Goal: Find specific page/section: Find specific page/section

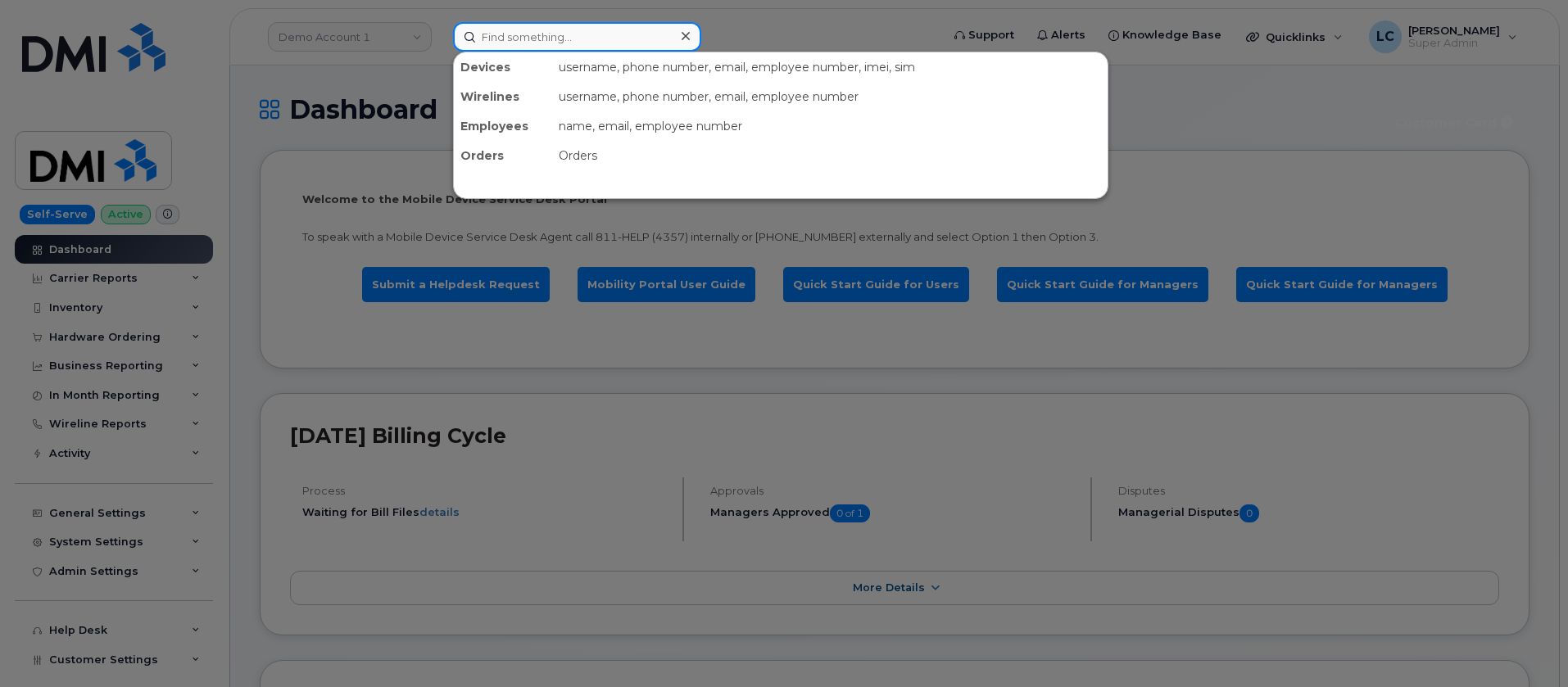
click at [540, 34] on input at bounding box center [577, 36] width 248 height 29
paste input "945-364-7514"
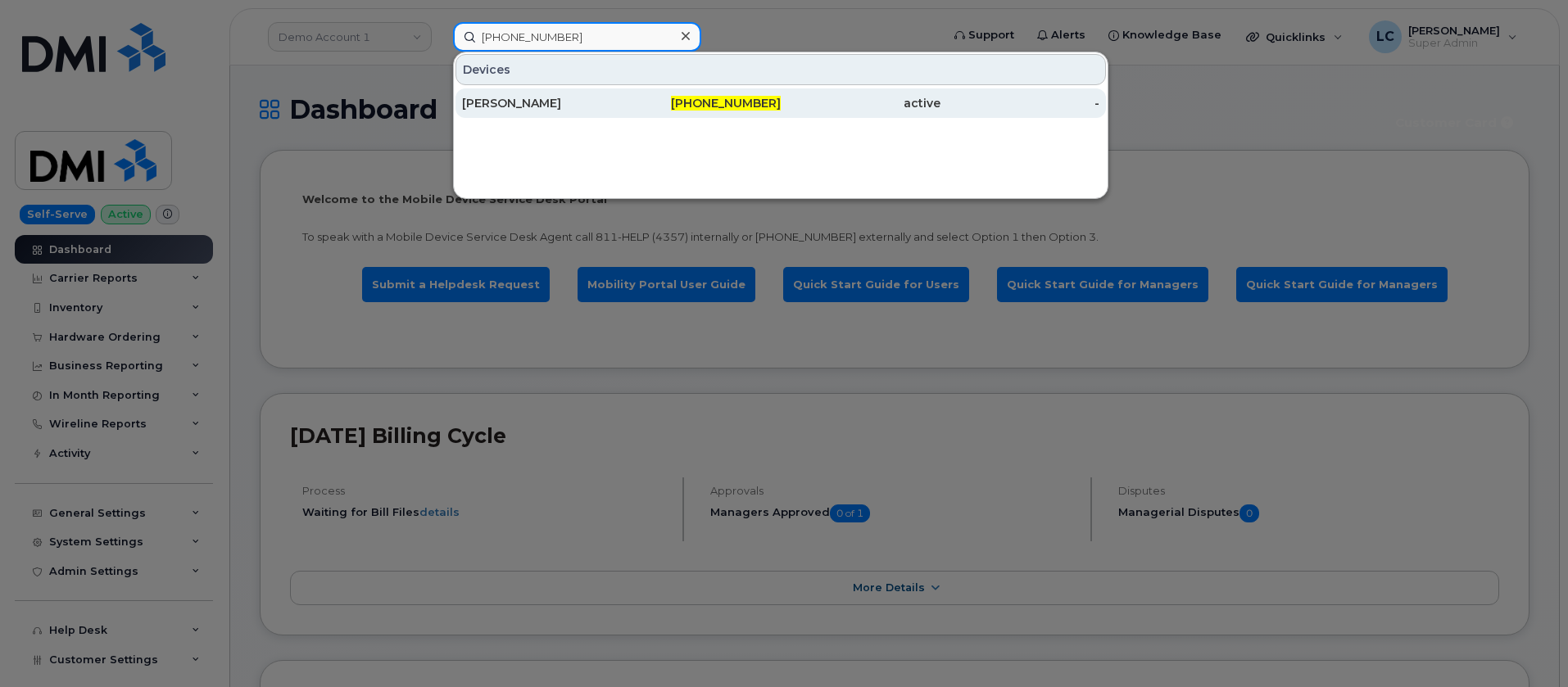
type input "945-364-7514"
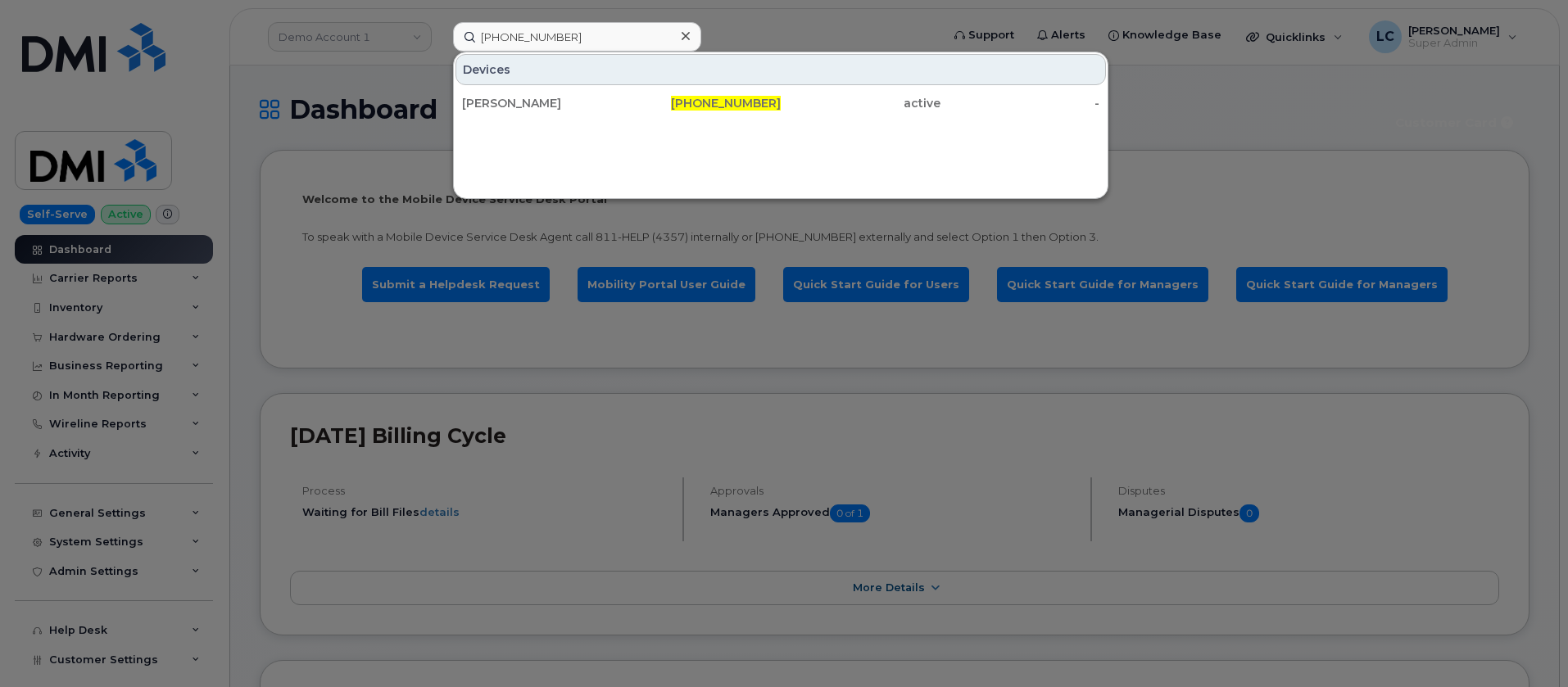
click at [678, 36] on div at bounding box center [685, 36] width 24 height 24
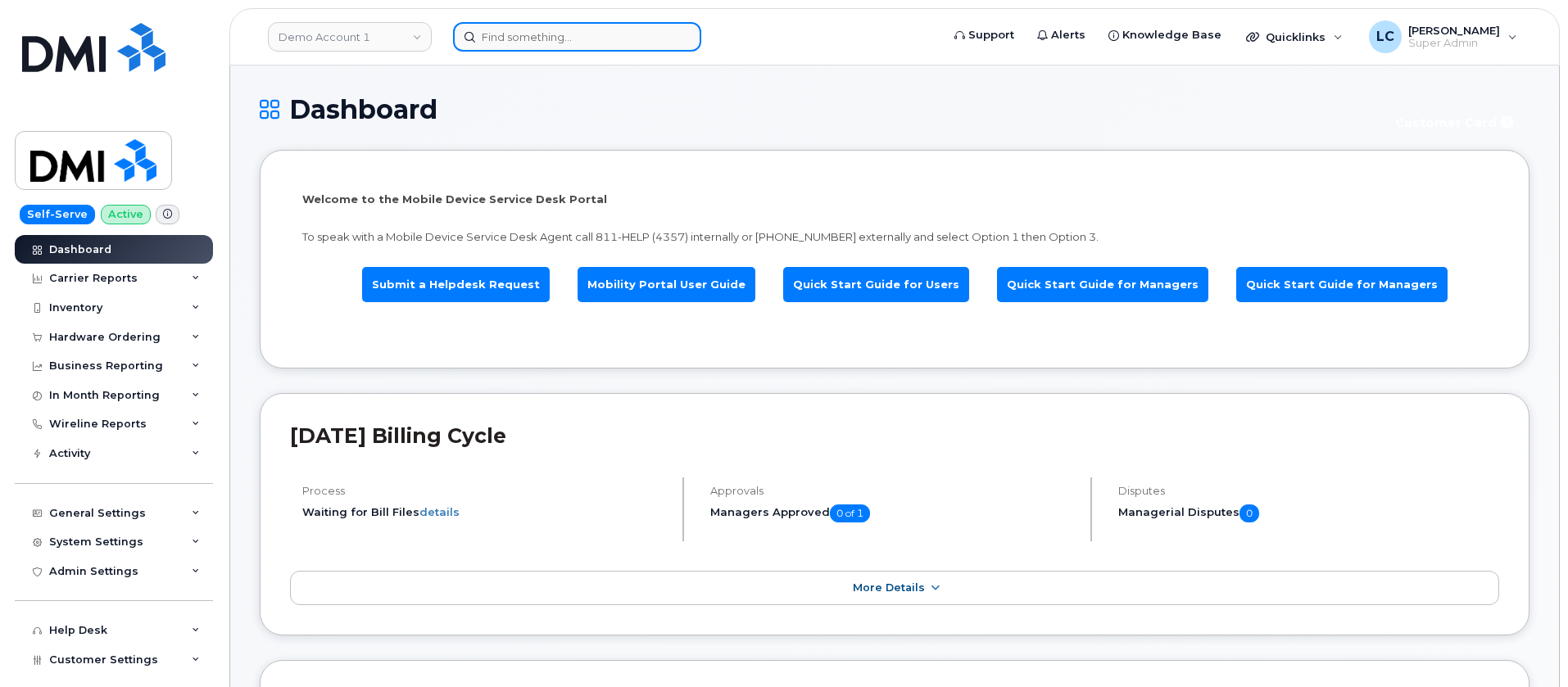
click at [588, 29] on input at bounding box center [577, 36] width 248 height 29
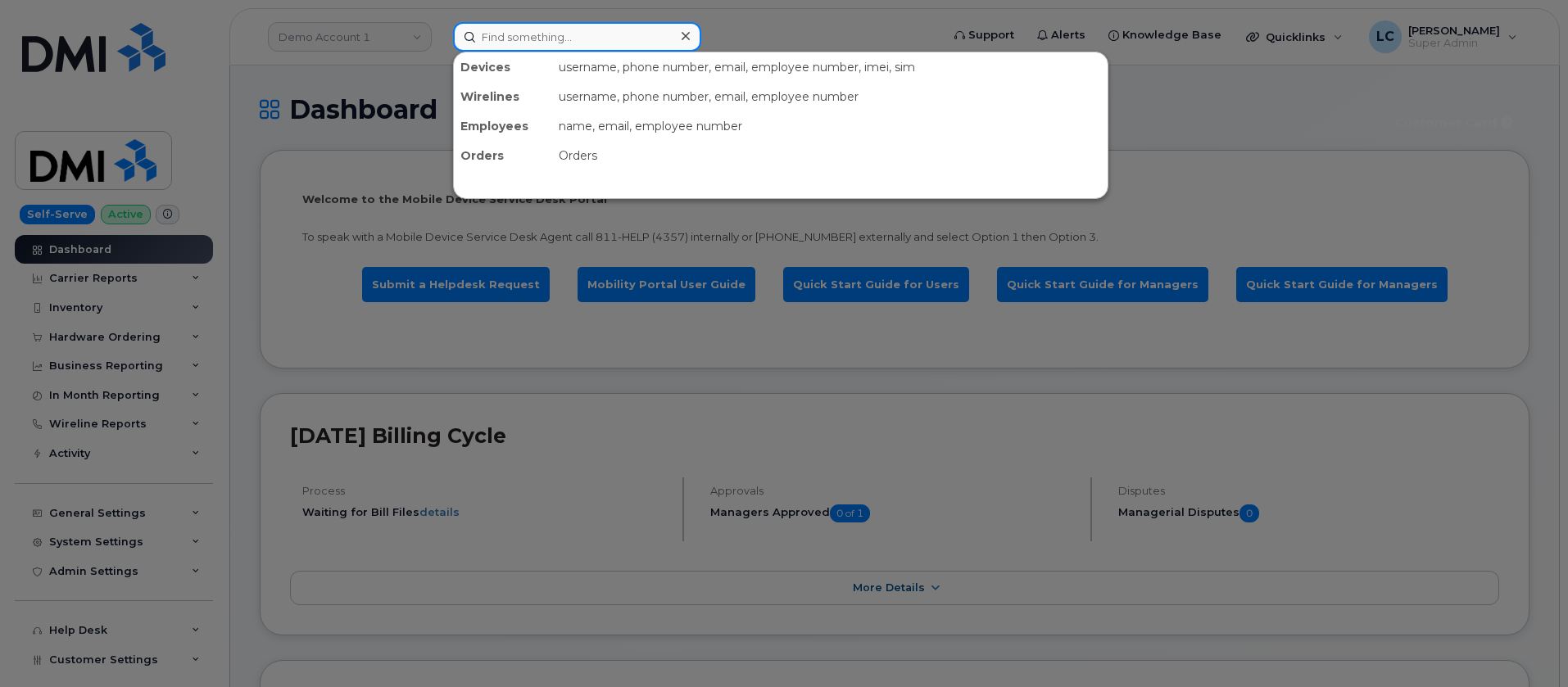
paste input "945-364-7386"
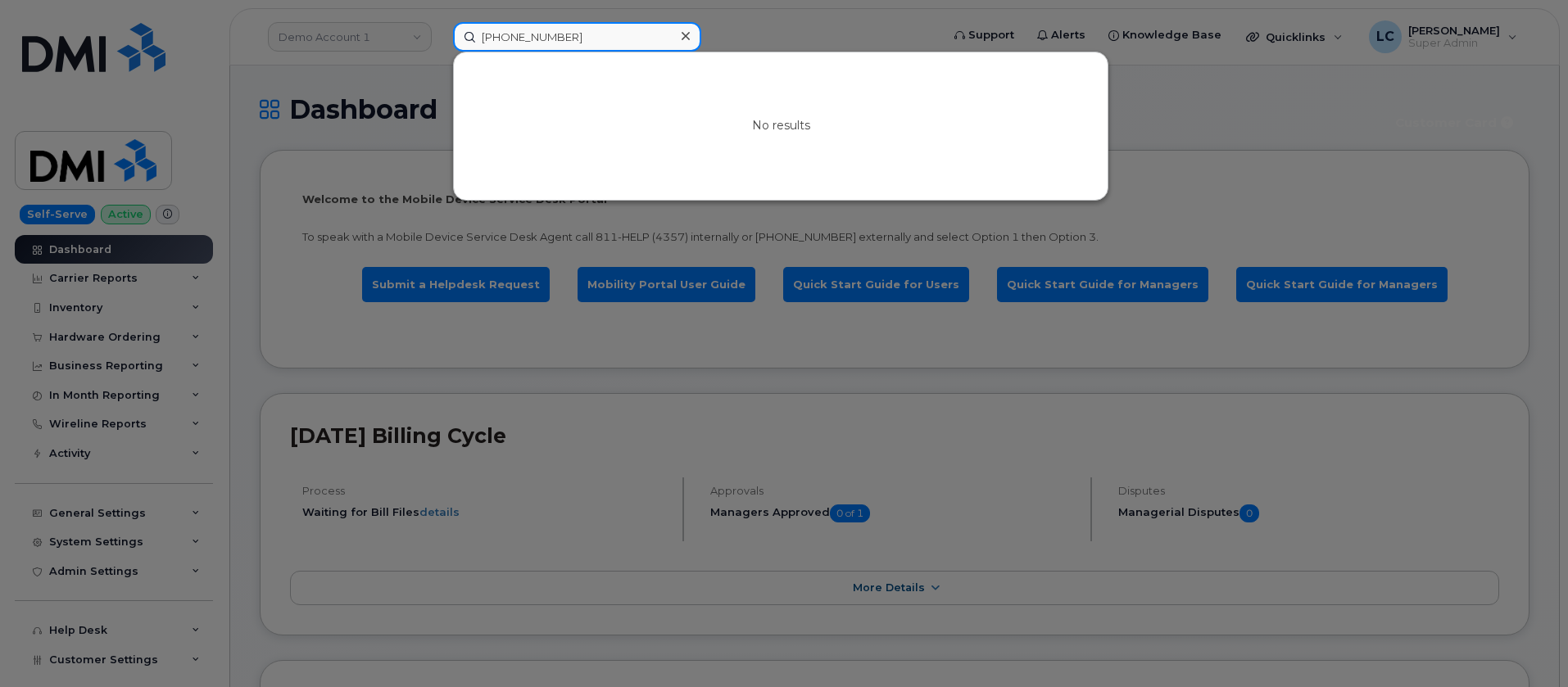
click at [534, 35] on input "945-364-7386" at bounding box center [577, 36] width 248 height 29
type input "9453647386"
click at [684, 32] on icon at bounding box center [685, 35] width 8 height 13
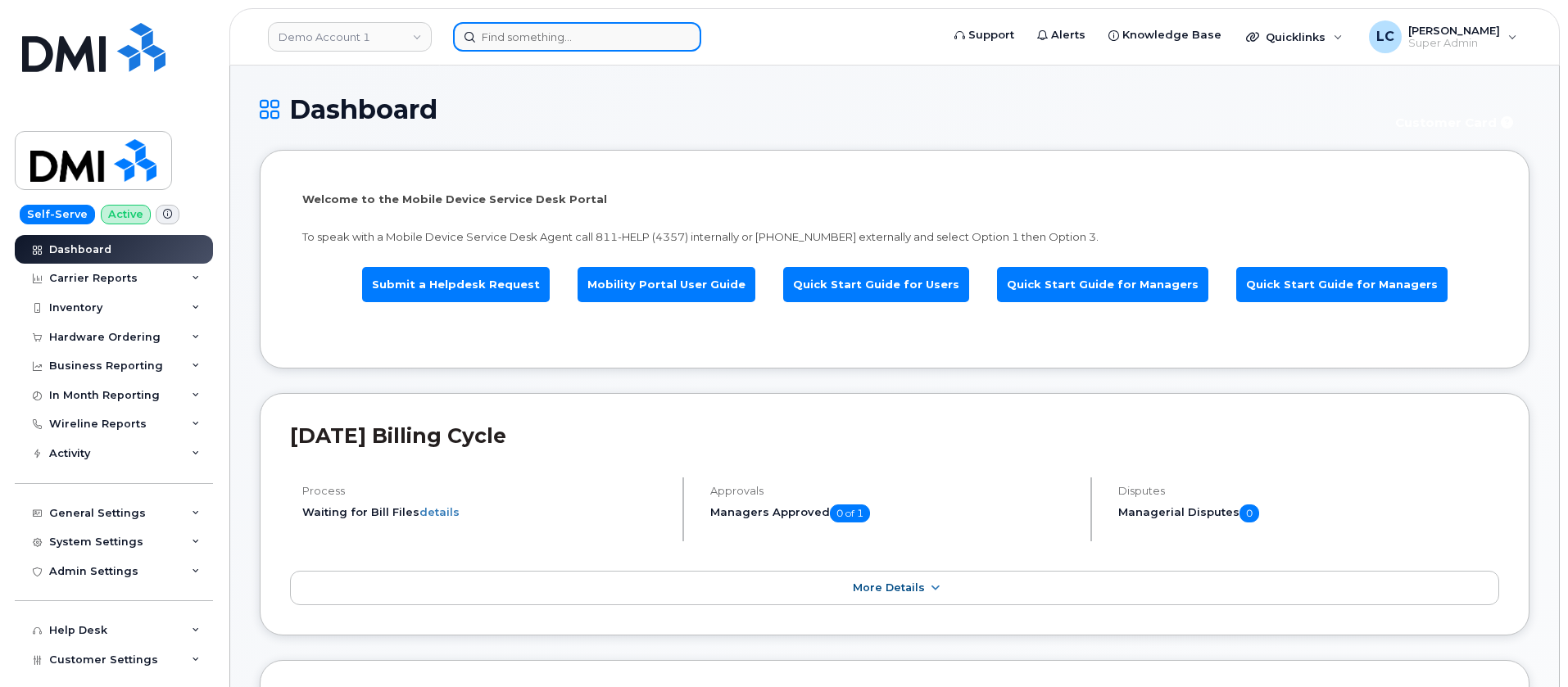
click at [501, 29] on input at bounding box center [577, 36] width 248 height 29
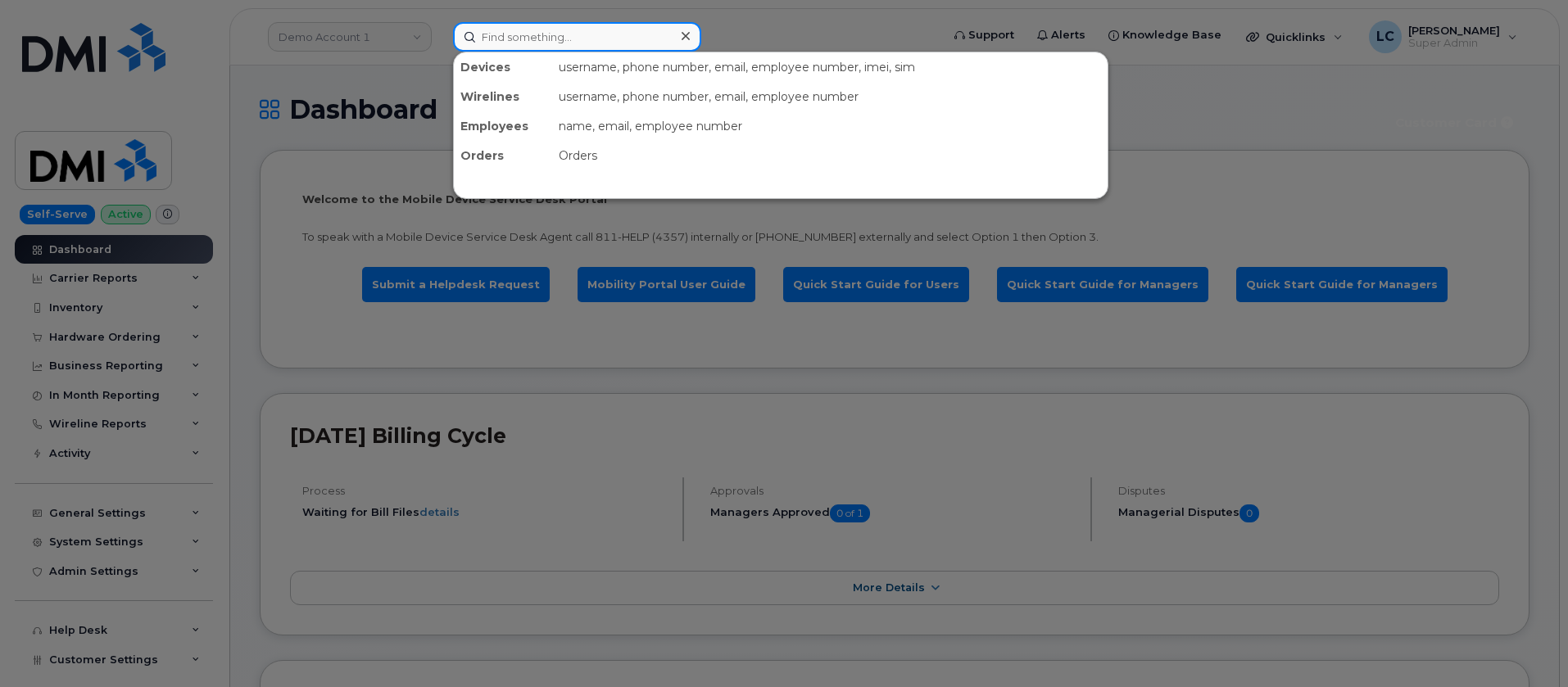
paste input "945-364-7374"
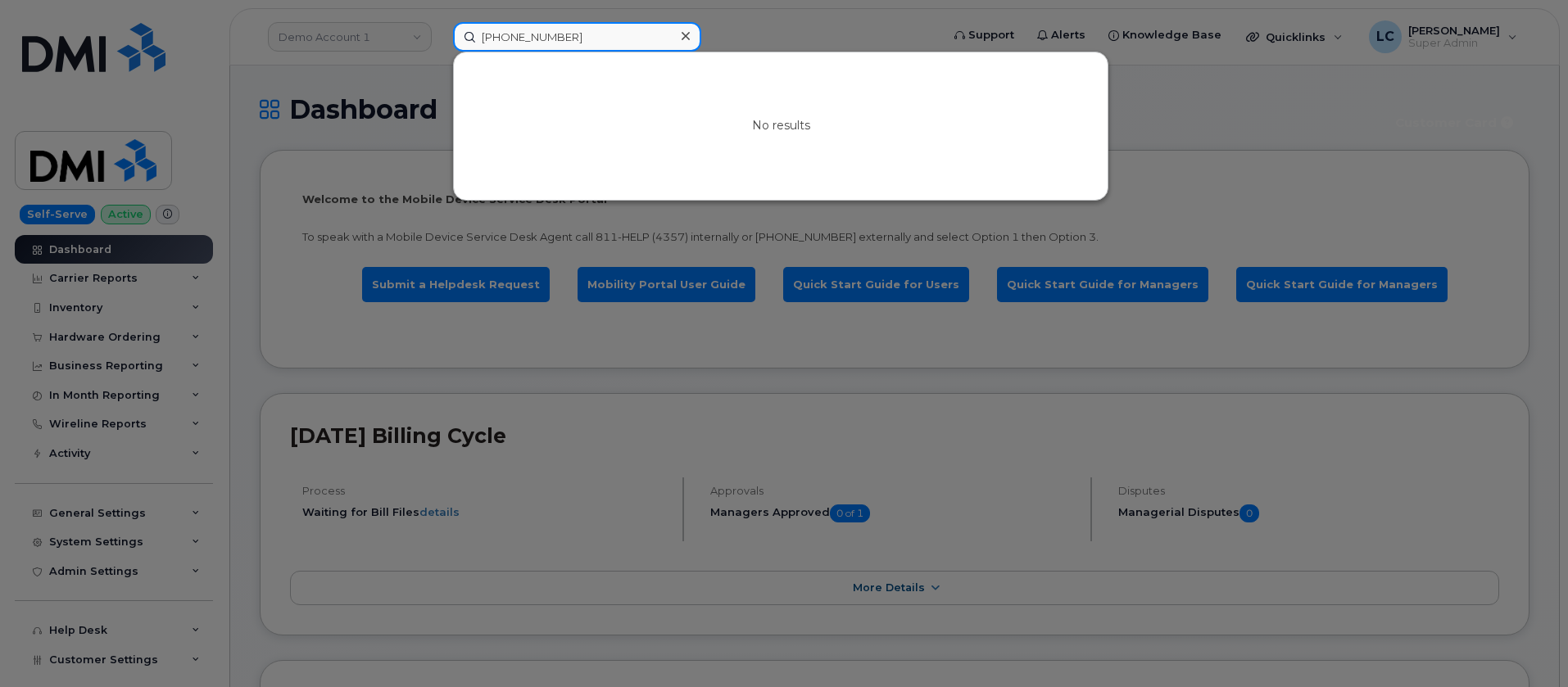
drag, startPoint x: 603, startPoint y: 44, endPoint x: 475, endPoint y: 35, distance: 128.3
click at [475, 35] on input "945-364-7374" at bounding box center [577, 36] width 248 height 29
click at [657, 40] on input "945-364-7374" at bounding box center [577, 36] width 248 height 29
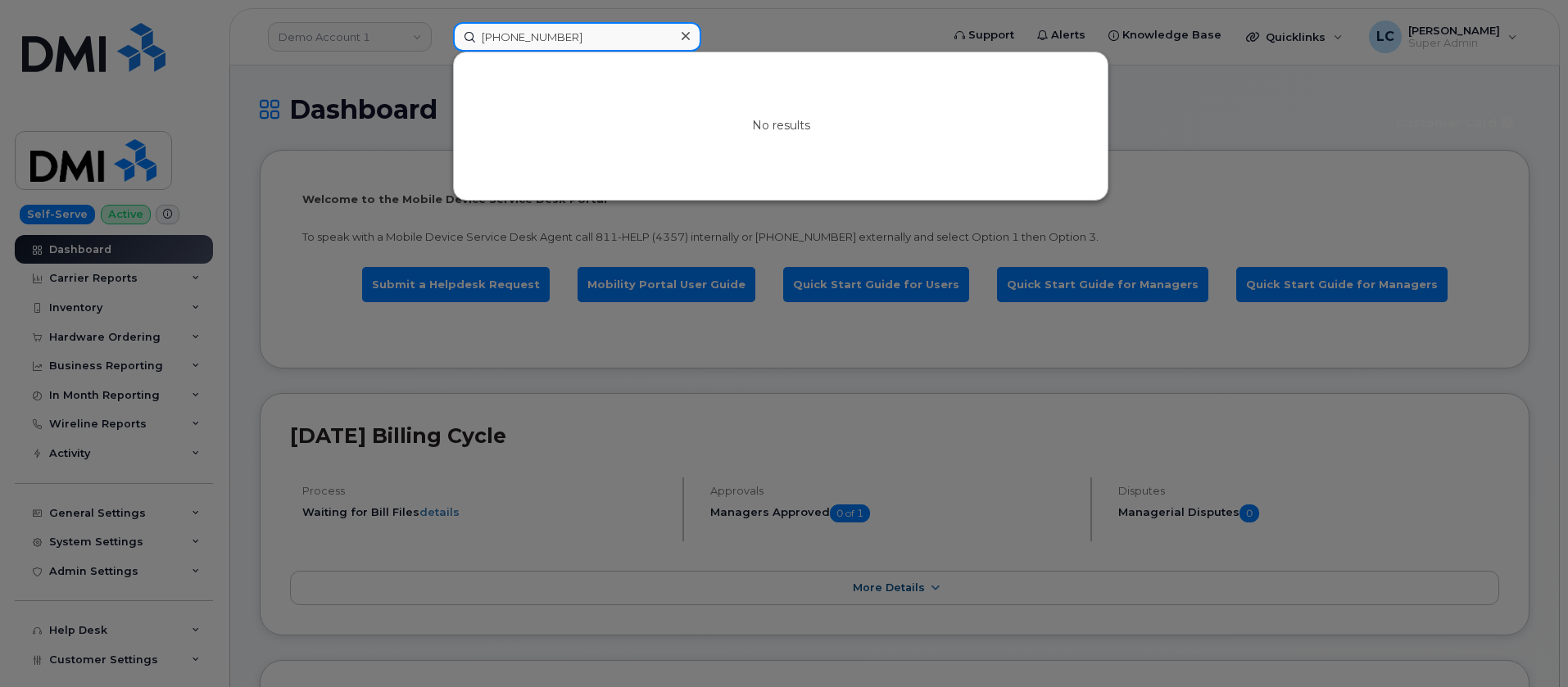
paste input "550"
drag, startPoint x: 614, startPoint y: 34, endPoint x: 367, endPoint y: 27, distance: 247.1
click at [440, 27] on div "945-364-7550 No results" at bounding box center [691, 36] width 503 height 29
paste input "37"
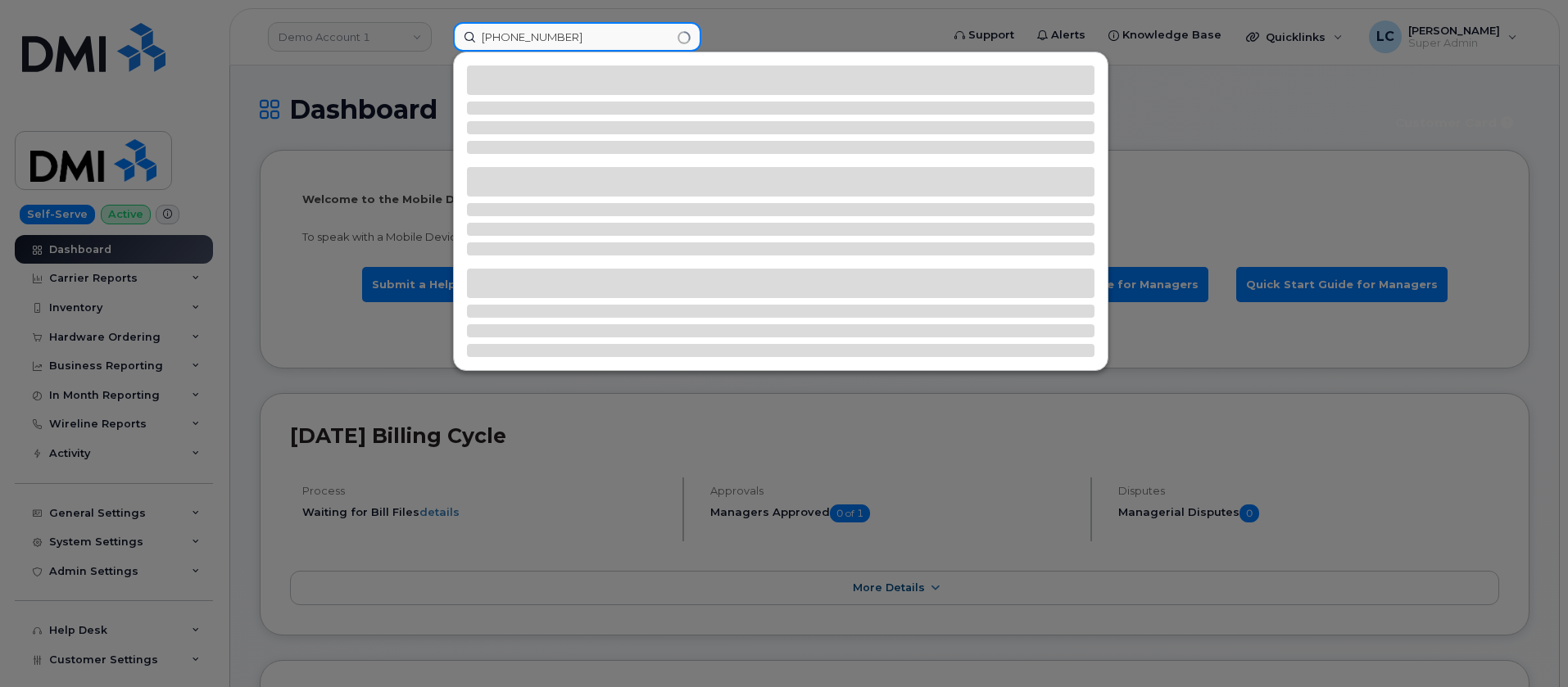
type input "945-364-7370"
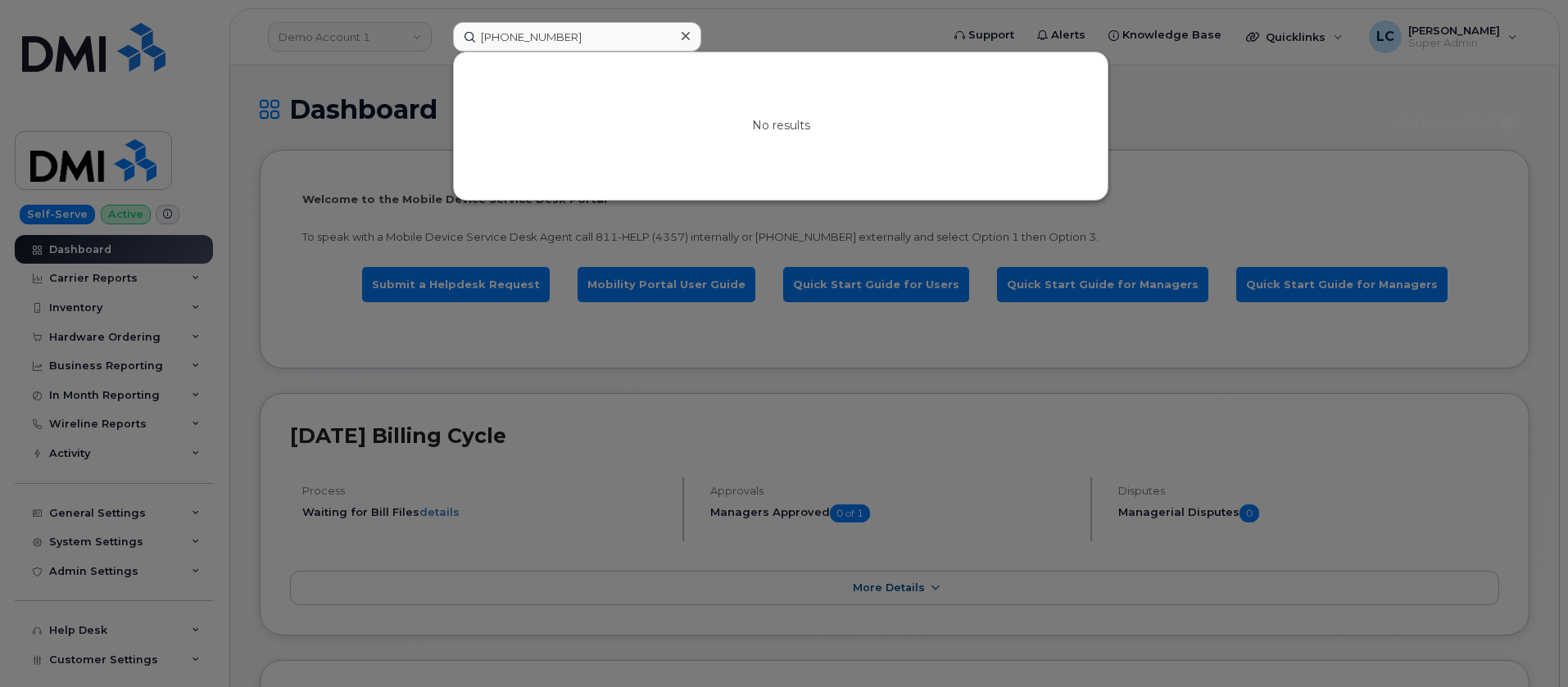
click at [687, 38] on icon at bounding box center [685, 35] width 8 height 8
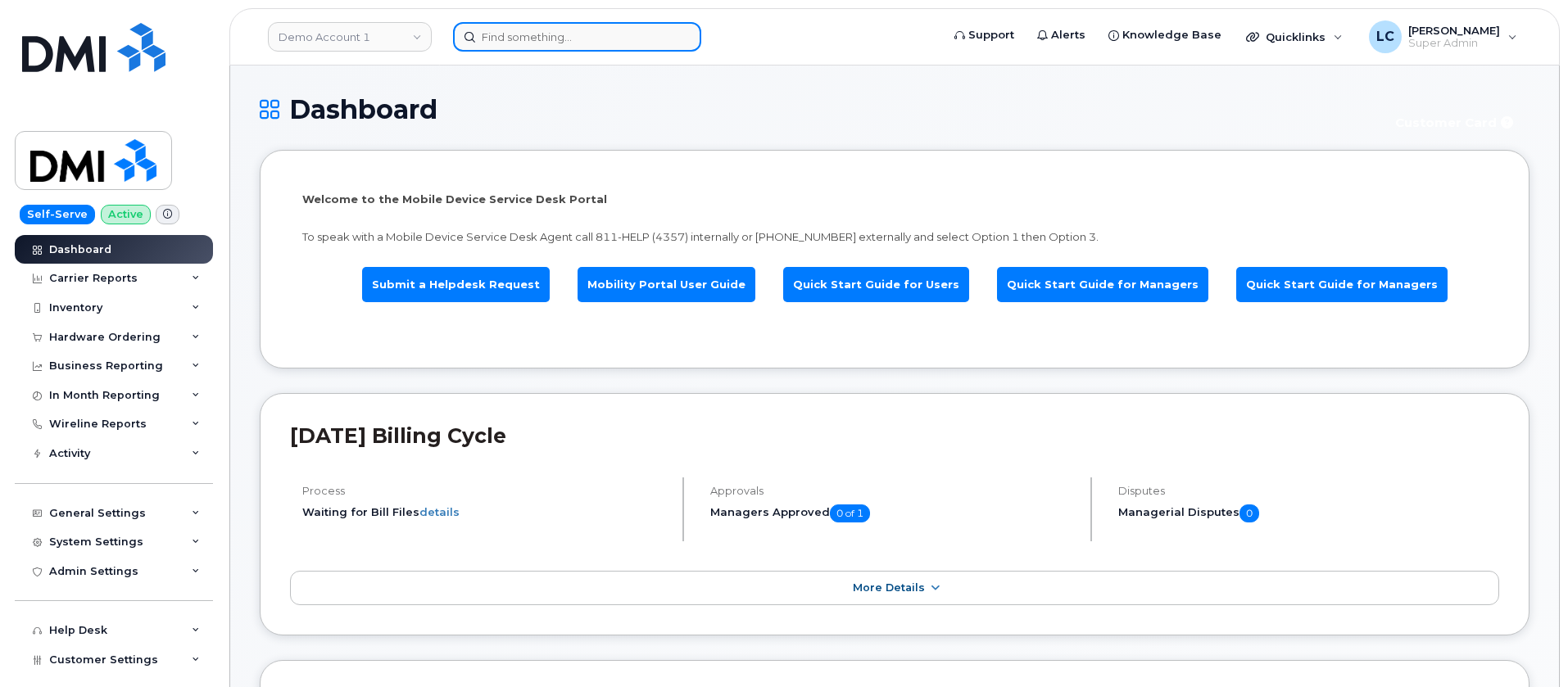
click at [637, 35] on input at bounding box center [577, 36] width 248 height 29
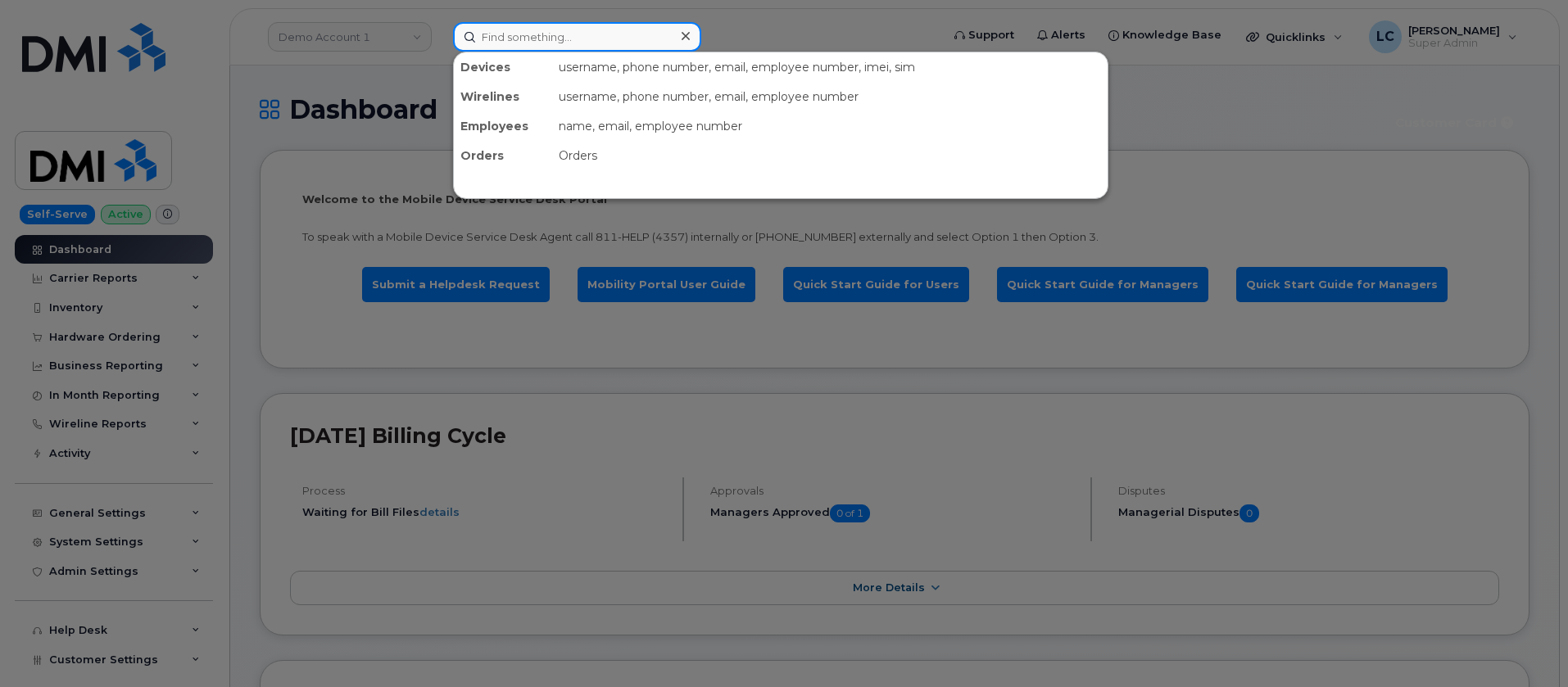
paste input "945-364-7514"
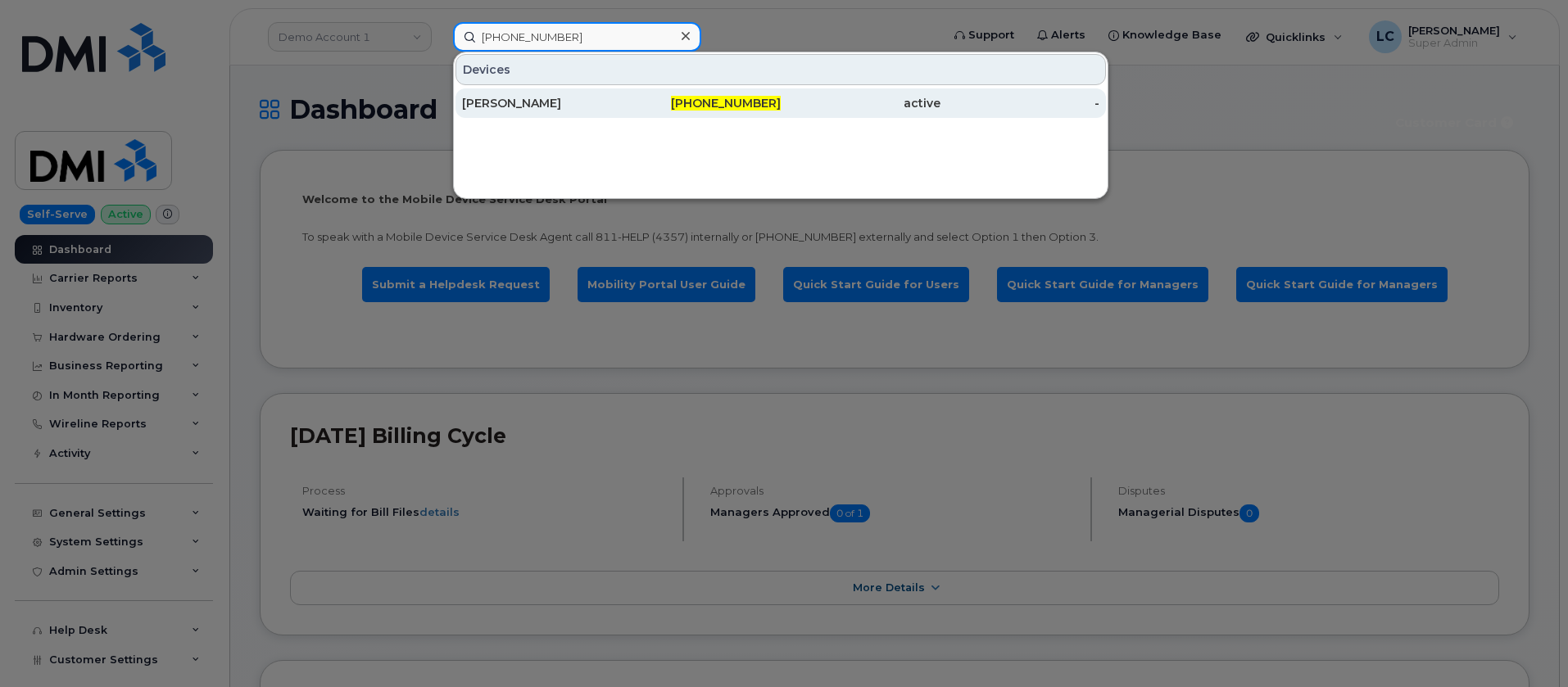
type input "945-364-7514"
click at [652, 104] on div "945-364-7514" at bounding box center [701, 103] width 159 height 17
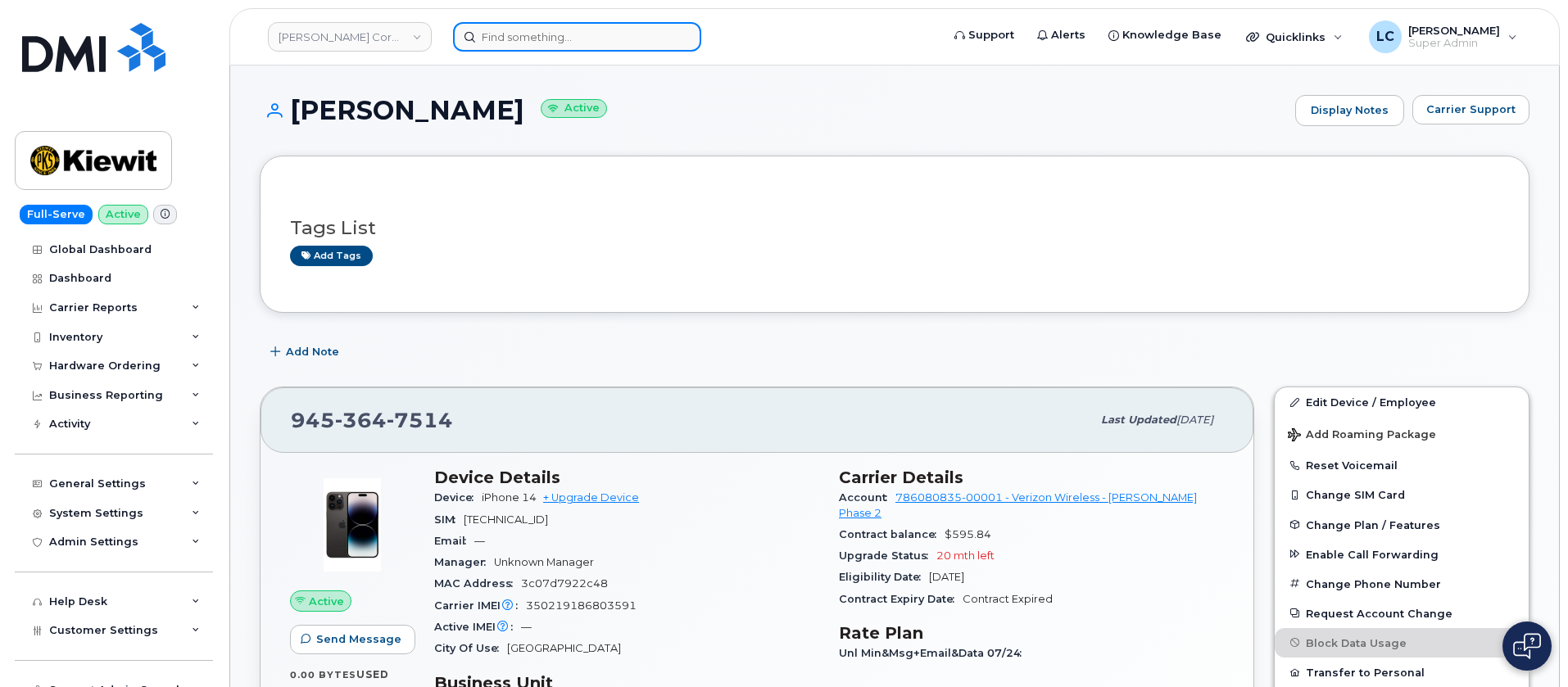
click at [562, 27] on input at bounding box center [577, 36] width 248 height 29
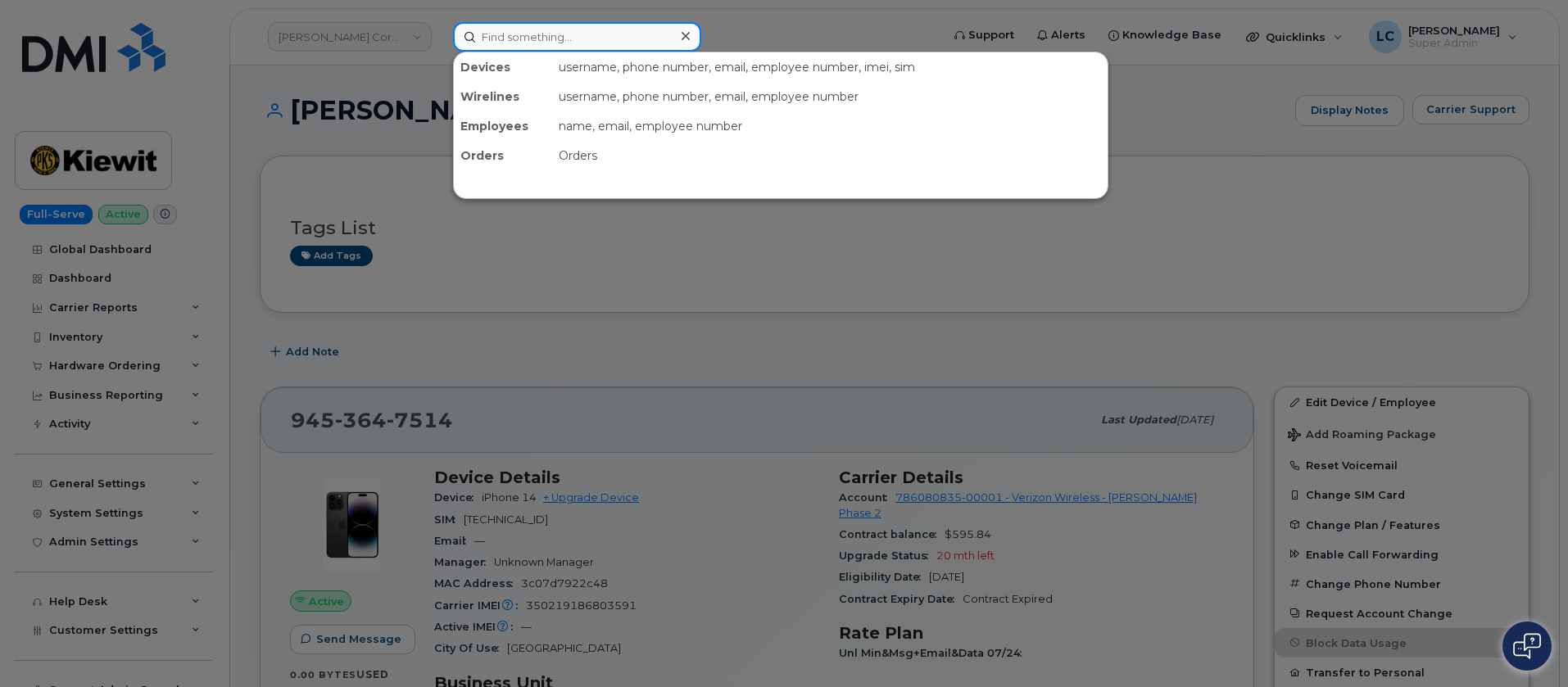
paste input "[PHONE_NUMBER]"
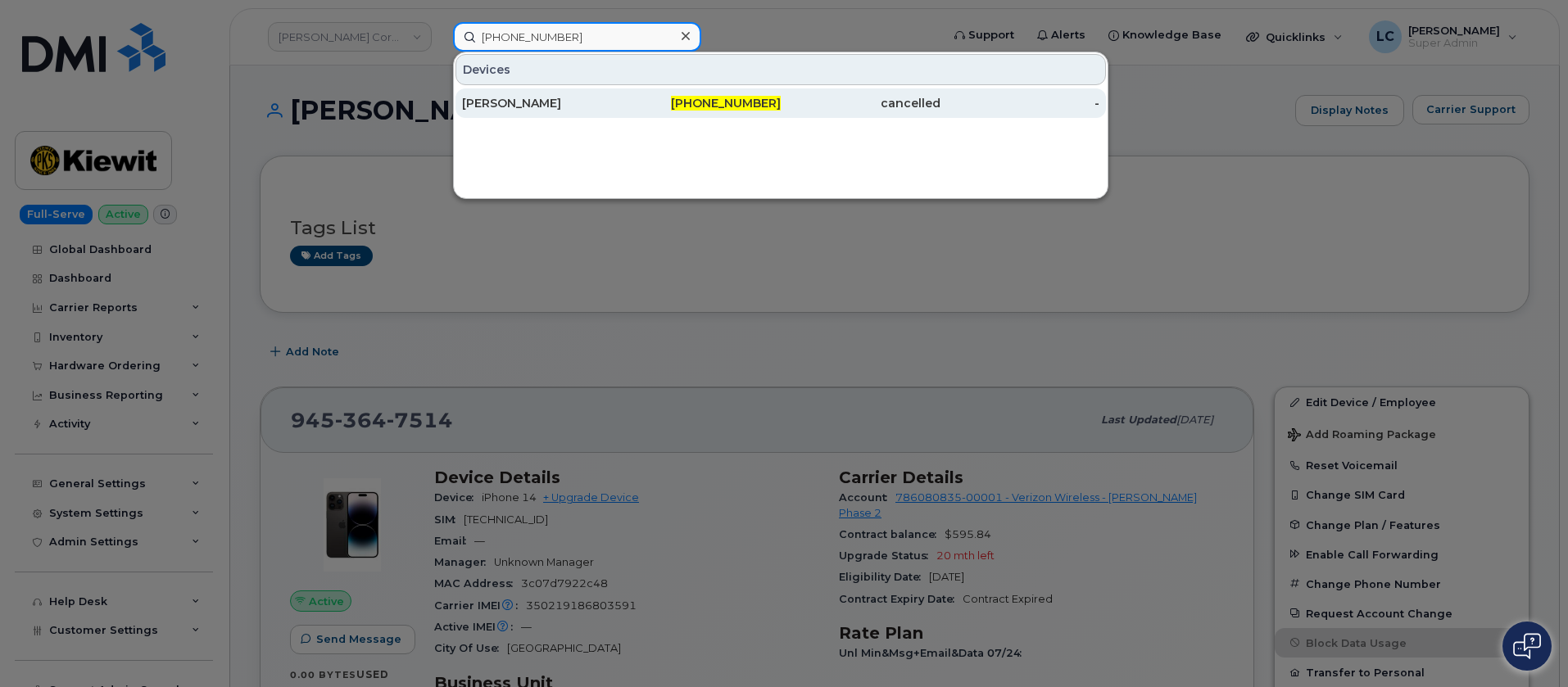
type input "217-402-6252"
click at [672, 103] on div "217-402-6252" at bounding box center [701, 103] width 159 height 17
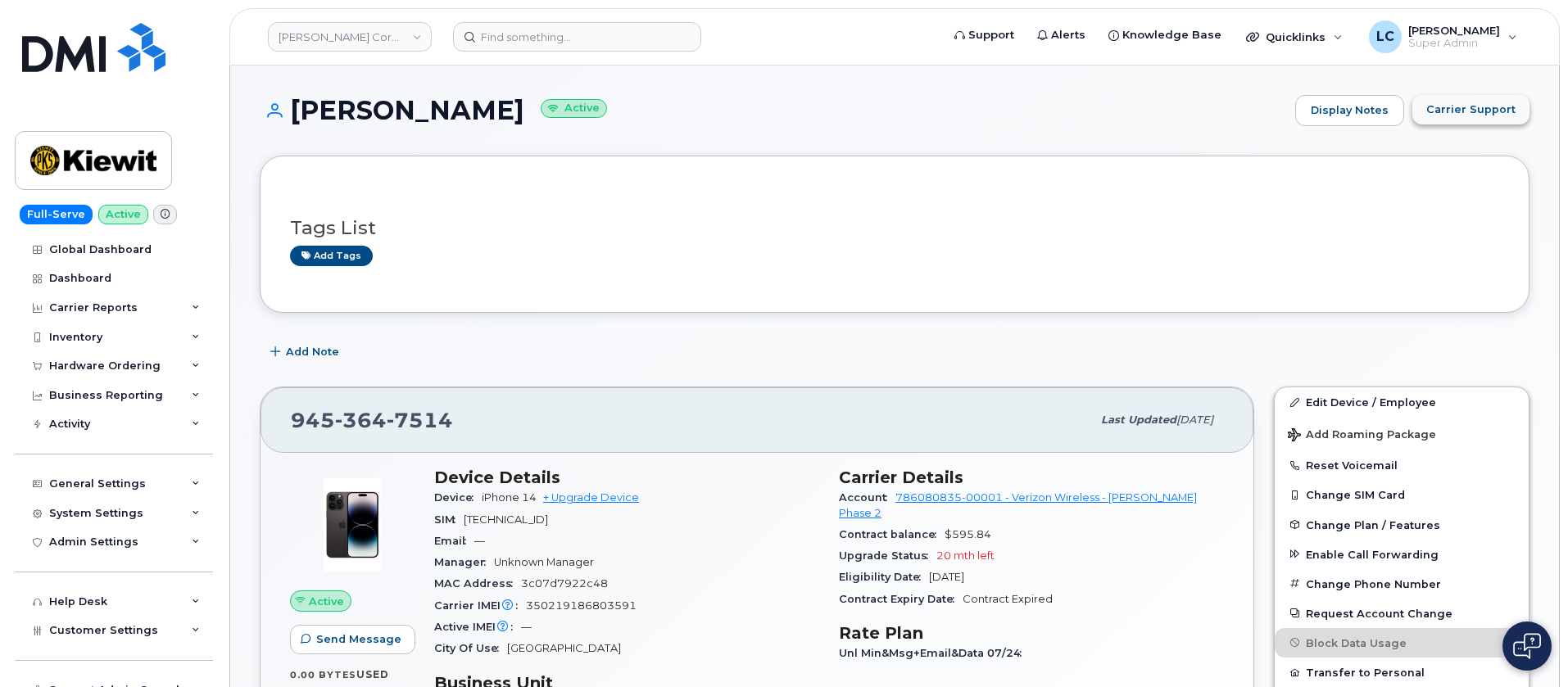
click at [1478, 117] on span "Carrier Support" at bounding box center [1471, 110] width 89 height 16
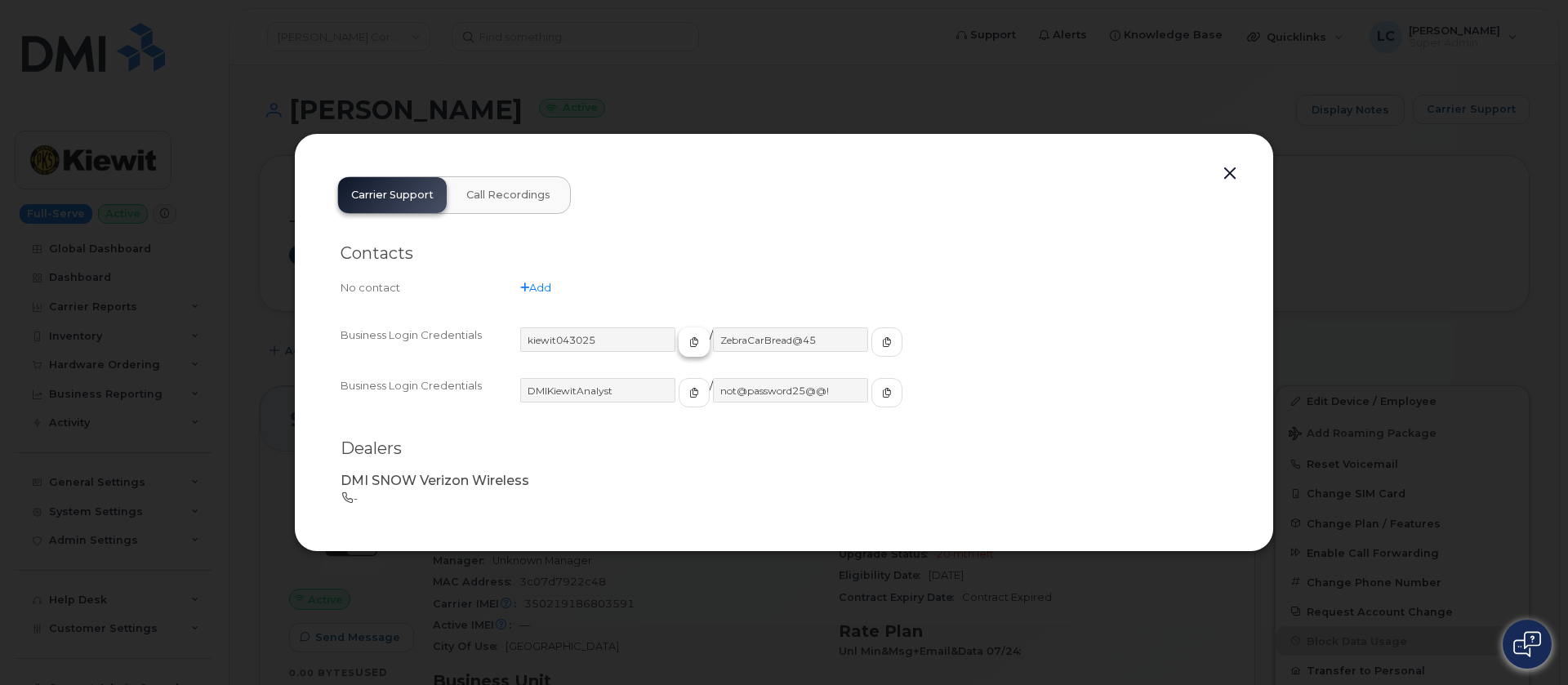
click at [679, 341] on button "button" at bounding box center [694, 342] width 31 height 29
click at [880, 342] on span "button" at bounding box center [887, 342] width 15 height 15
click at [1231, 169] on button "button" at bounding box center [1230, 174] width 25 height 23
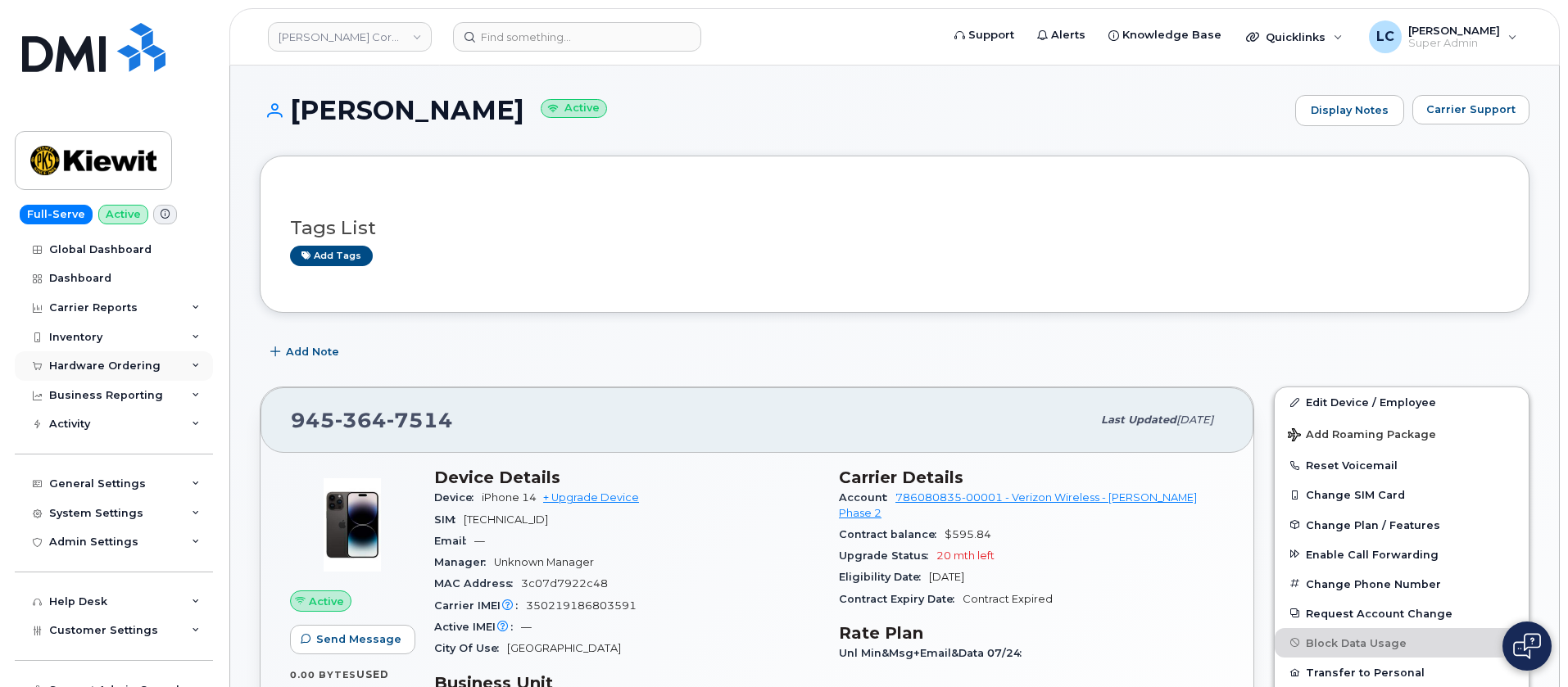
click at [151, 363] on div "Hardware Ordering" at bounding box center [105, 366] width 112 height 13
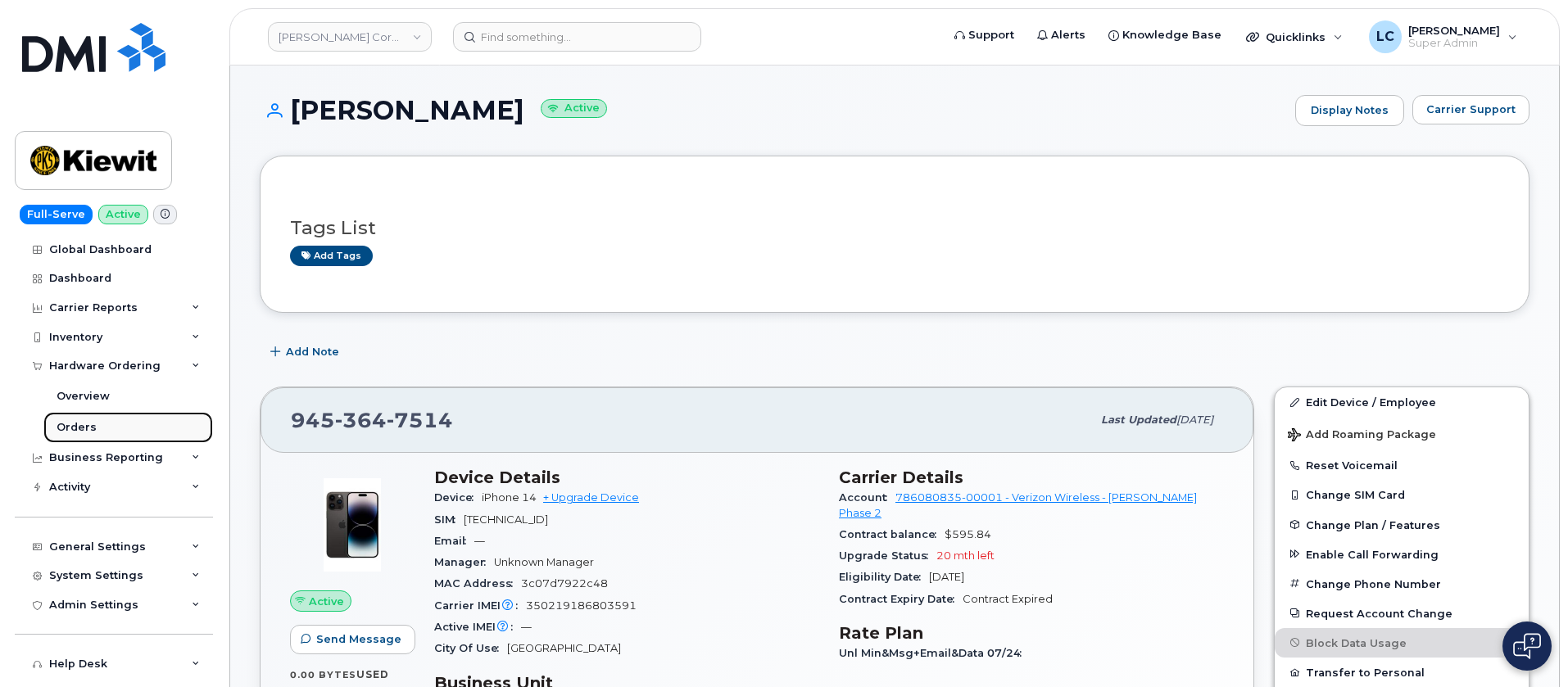
click at [134, 423] on link "Orders" at bounding box center [128, 427] width 170 height 31
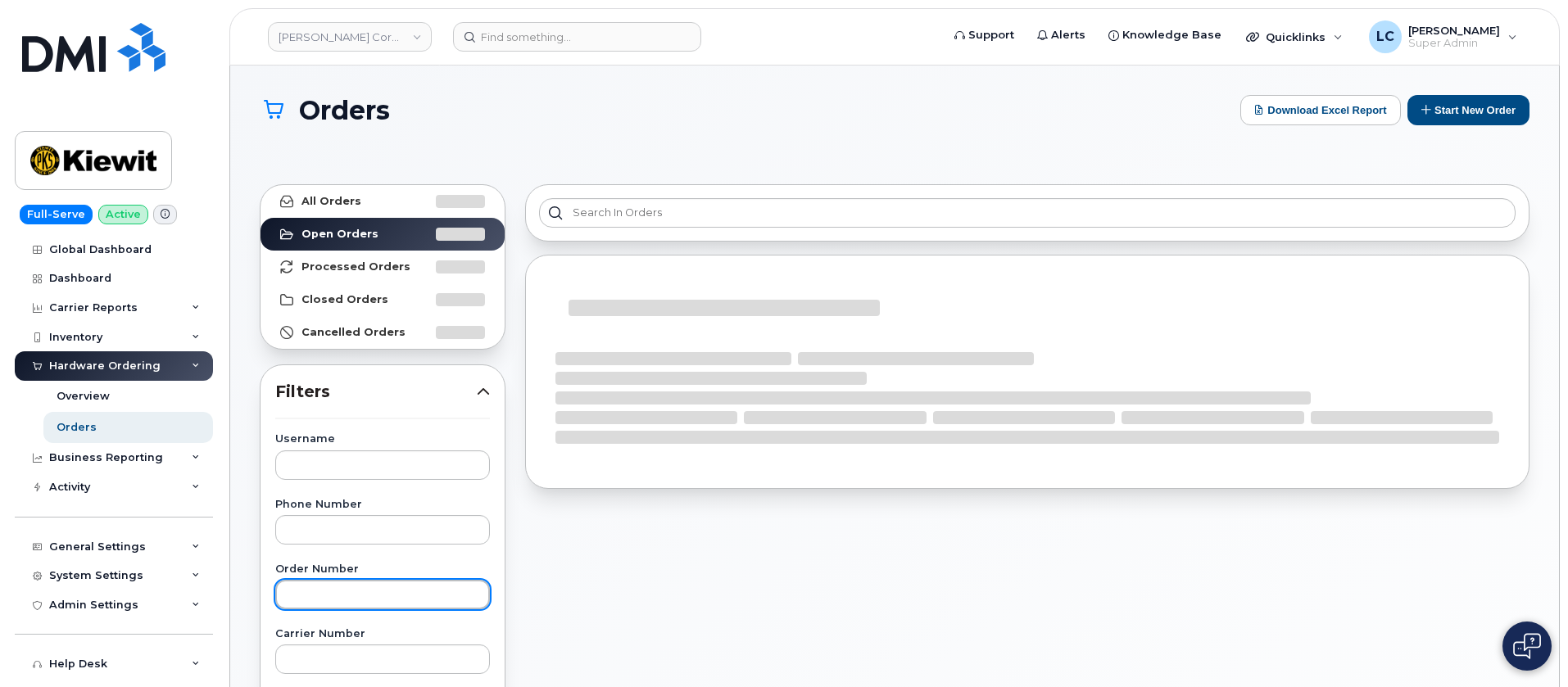
click at [349, 597] on input "text" at bounding box center [382, 594] width 214 height 29
paste input "296157"
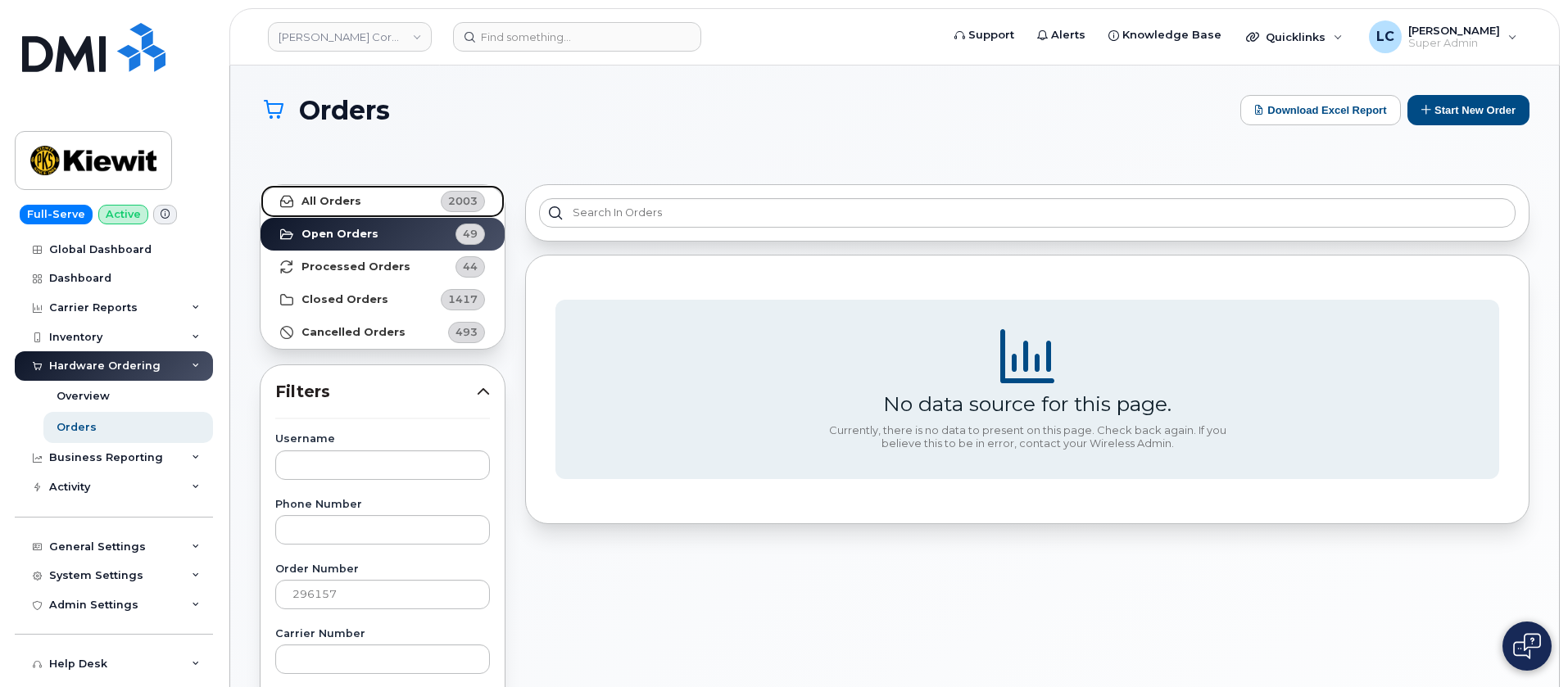
click at [378, 197] on link "All Orders 2003" at bounding box center [382, 201] width 244 height 33
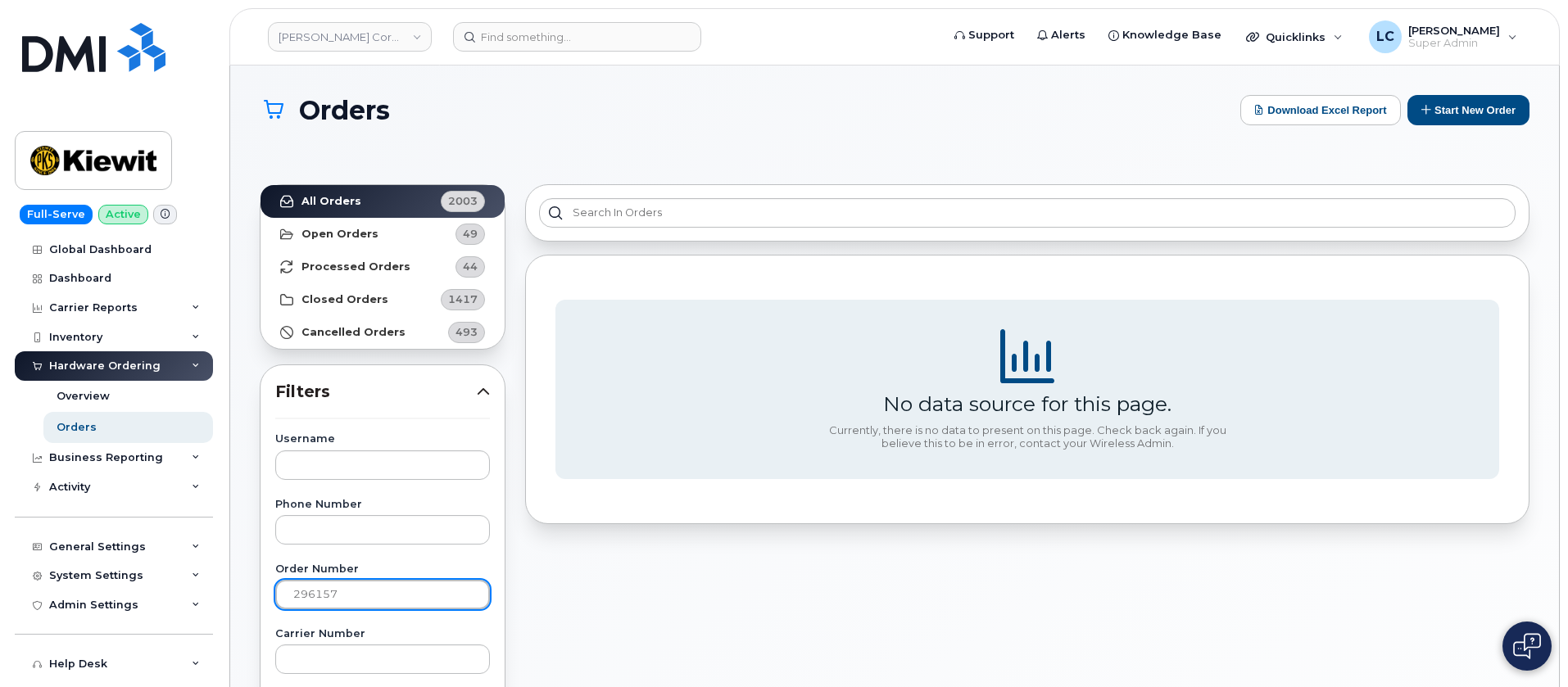
drag, startPoint x: 297, startPoint y: 591, endPoint x: 257, endPoint y: 599, distance: 40.8
click at [374, 594] on input "296157" at bounding box center [382, 594] width 214 height 29
type input "296157"
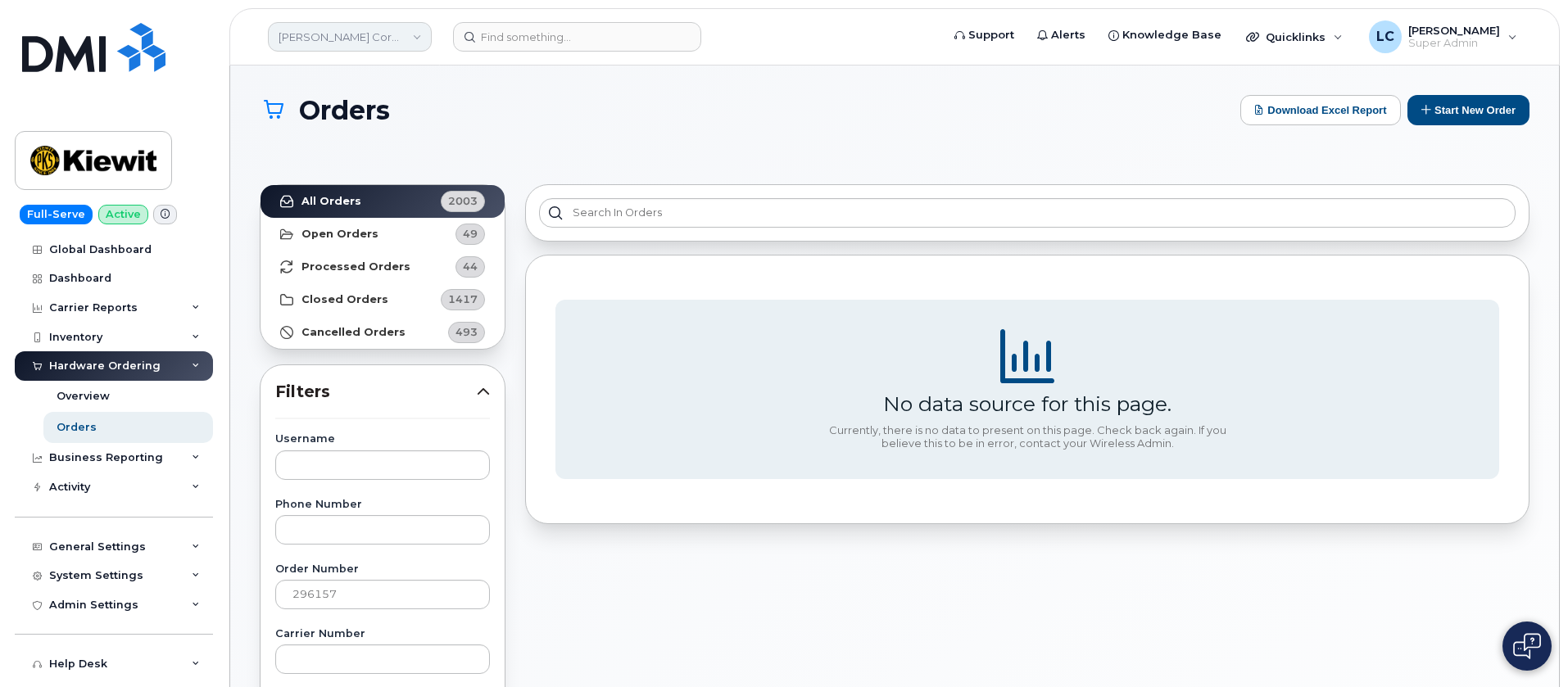
click at [370, 30] on link "[PERSON_NAME] Corporation" at bounding box center [350, 36] width 164 height 29
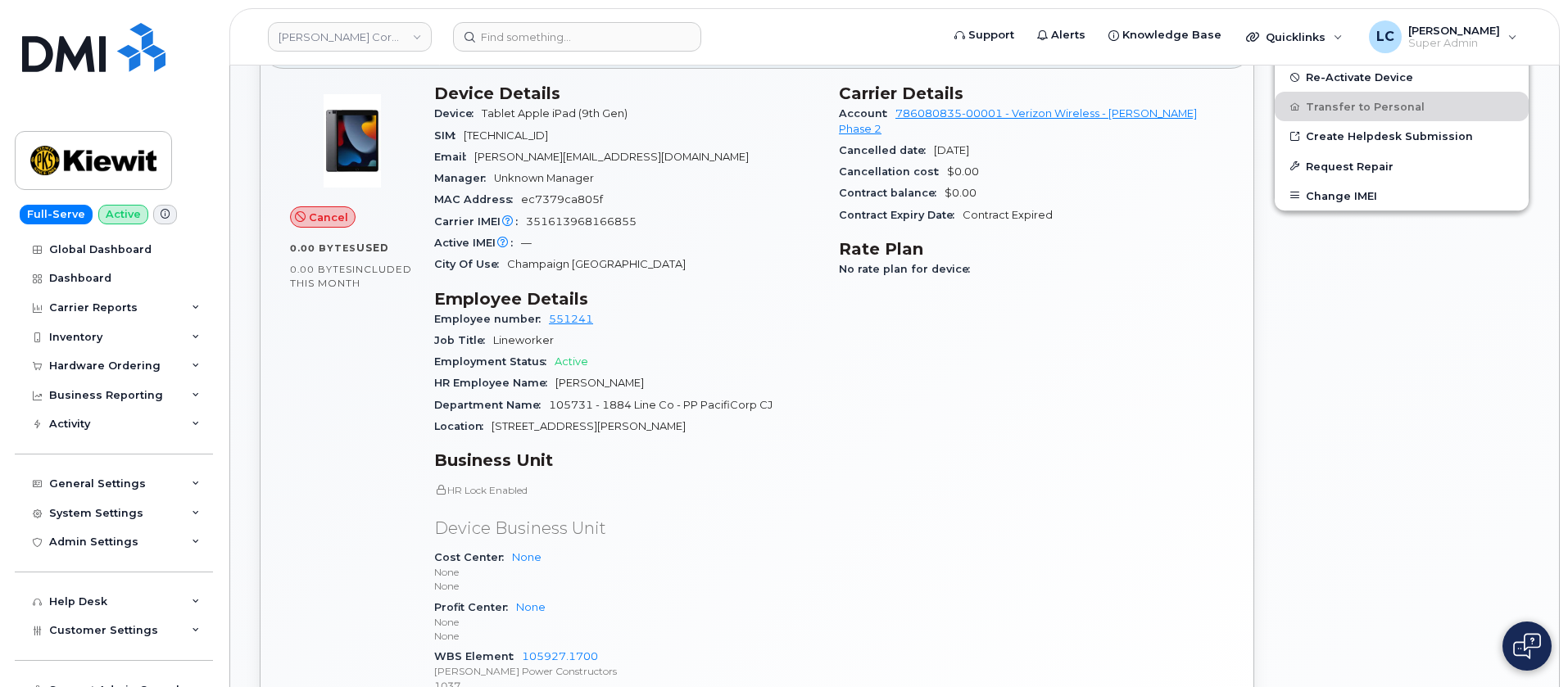
scroll to position [436, 0]
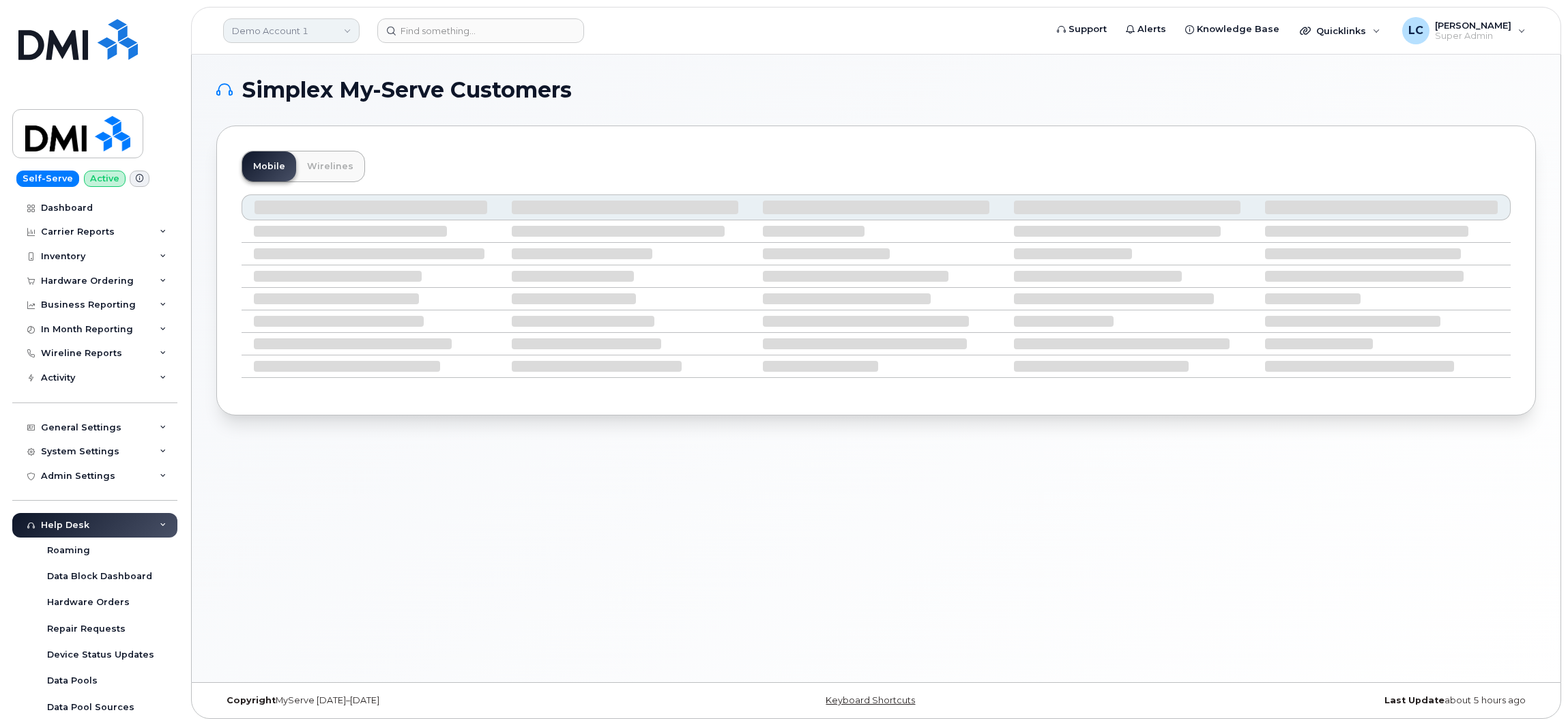
click at [342, 31] on link "Demo Account 1" at bounding box center [291, 30] width 136 height 24
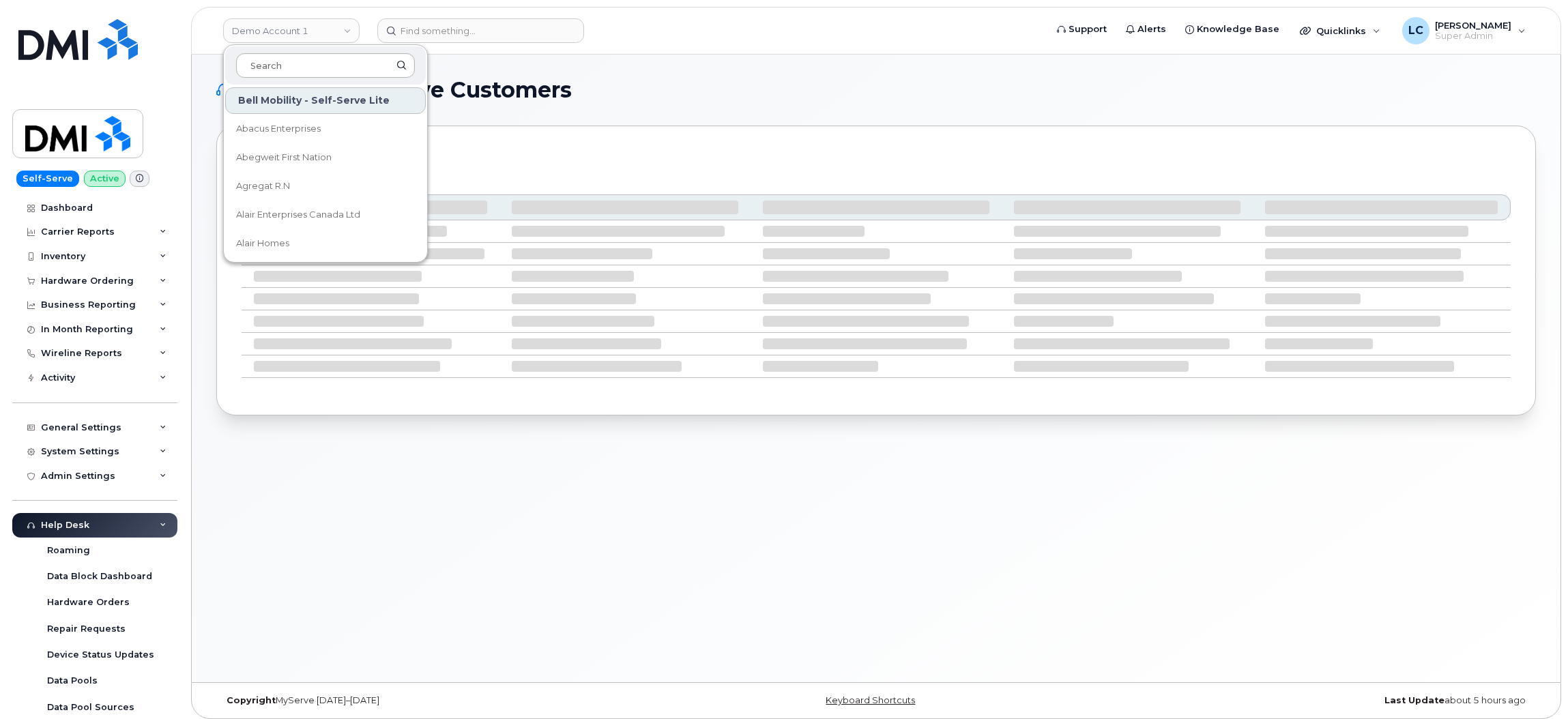
click at [325, 66] on input at bounding box center [325, 65] width 178 height 24
type input "petro"
click at [308, 187] on span "Petro Service Ltd" at bounding box center [274, 186] width 77 height 14
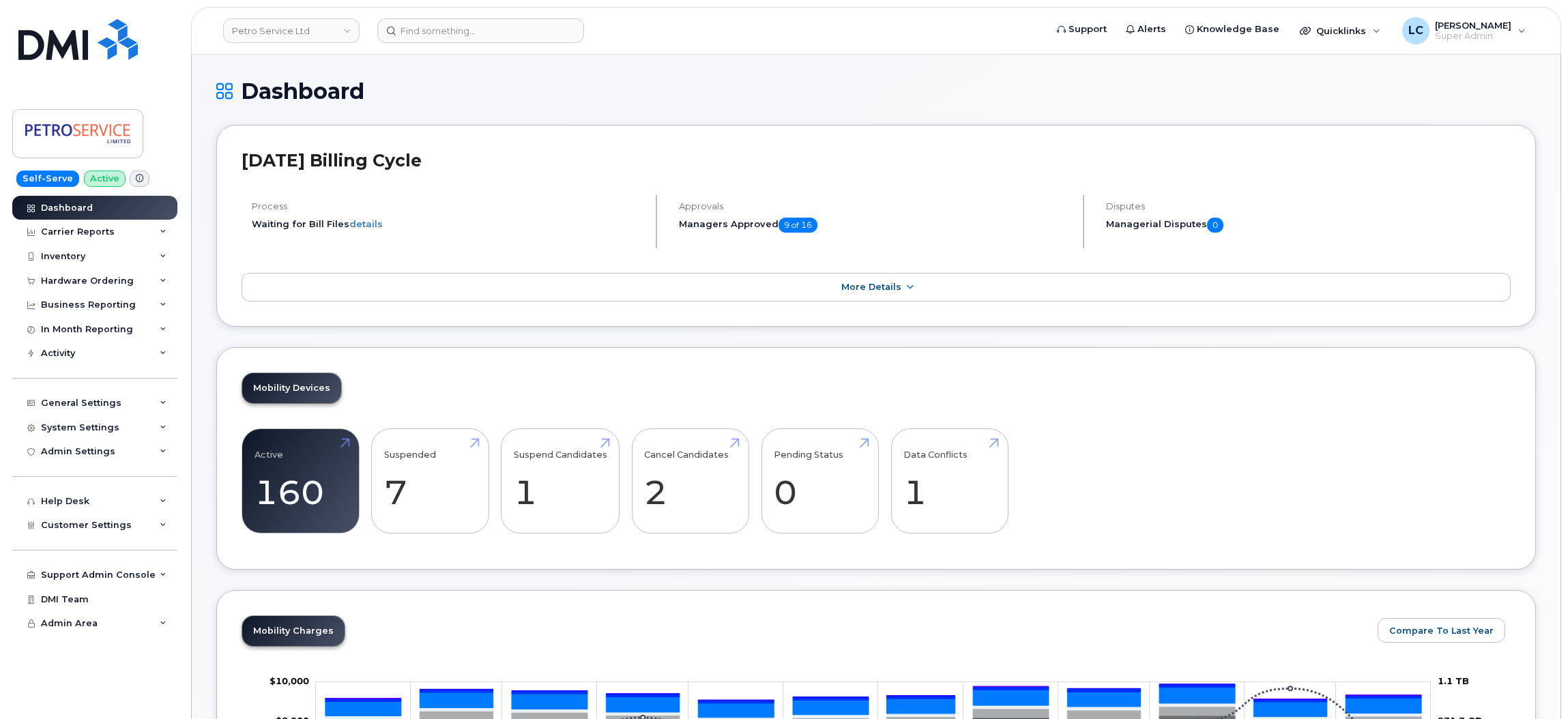
click at [302, 39] on link "Petro Service Ltd" at bounding box center [291, 30] width 136 height 24
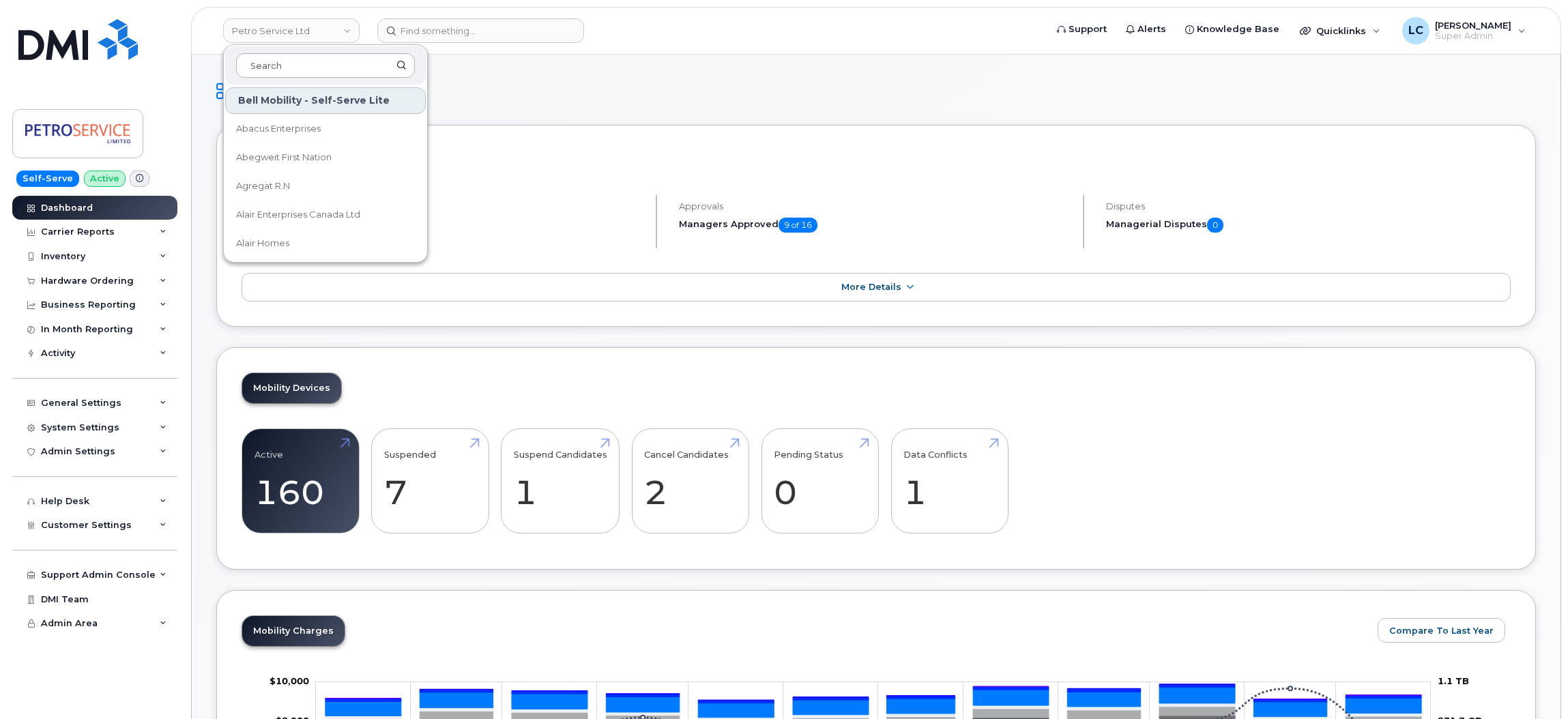
click at [343, 72] on input at bounding box center [325, 65] width 178 height 24
type input "Ocean Ca"
click at [641, 120] on div "Dashboard" at bounding box center [876, 102] width 1320 height 46
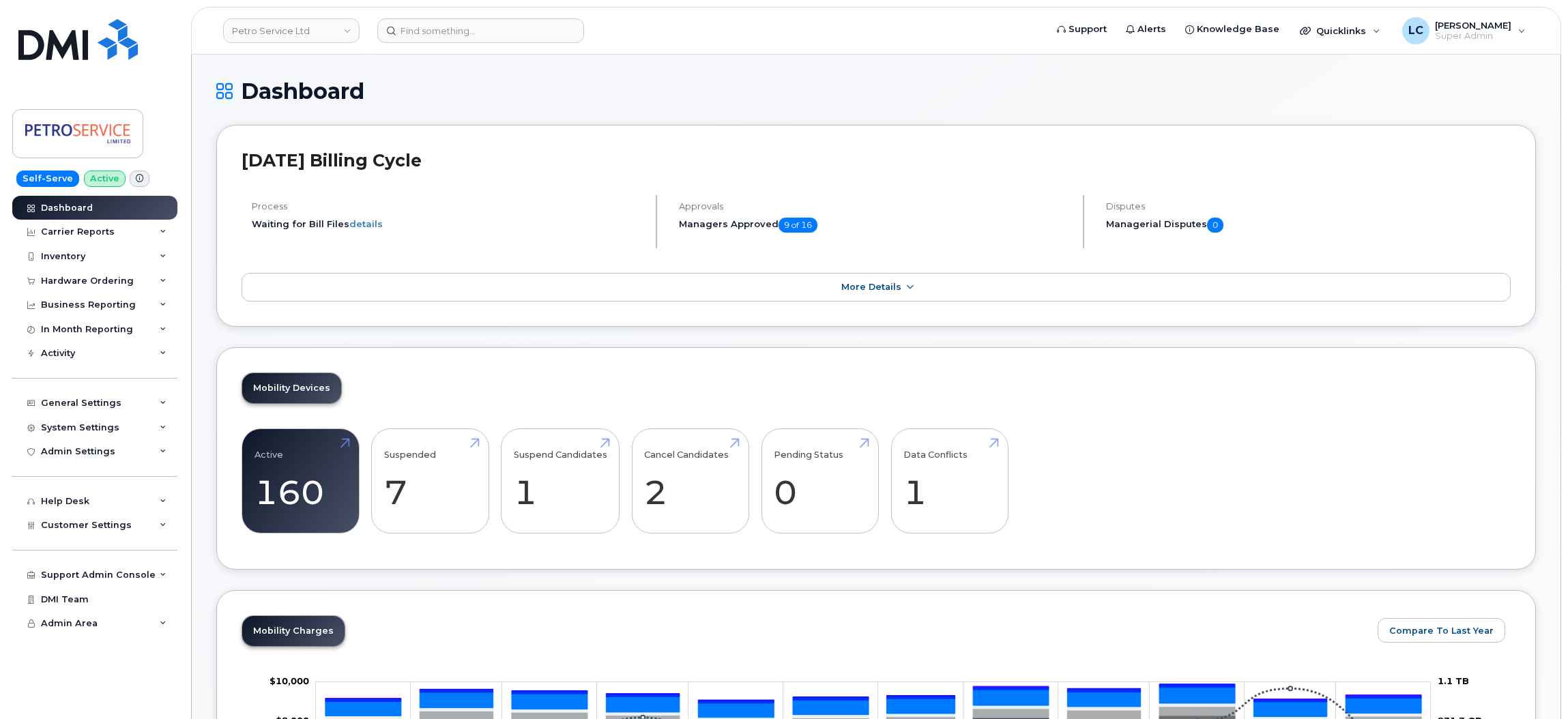
click at [1156, 104] on div "Dashboard" at bounding box center [876, 102] width 1320 height 46
